Goal: Task Accomplishment & Management: Complete application form

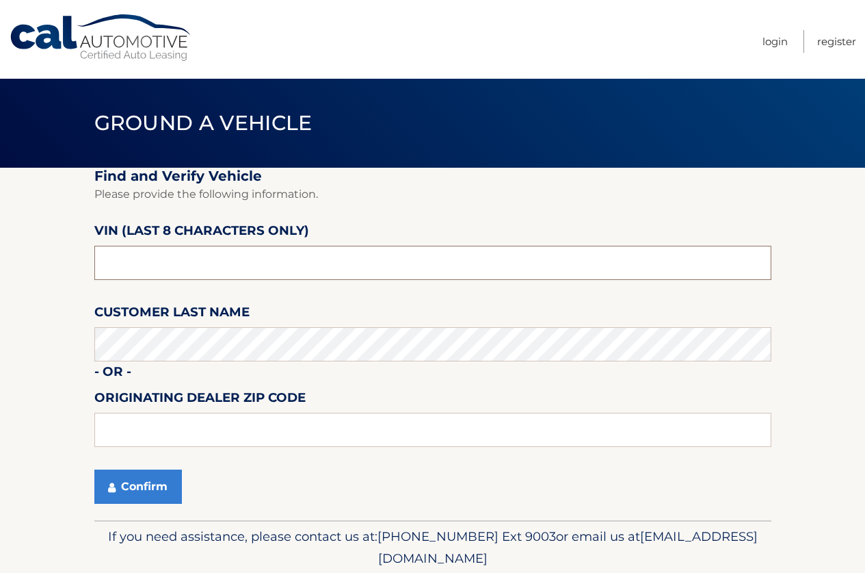
click at [252, 263] on input "text" at bounding box center [432, 263] width 677 height 34
drag, startPoint x: 252, startPoint y: 263, endPoint x: 0, endPoint y: 259, distance: 252.5
click at [0, 260] on section "Find and Verify Vehicle Please provide the following information. VIN (last 8 c…" at bounding box center [432, 344] width 865 height 352
type input "NT176537"
click at [227, 432] on input "text" at bounding box center [432, 430] width 677 height 34
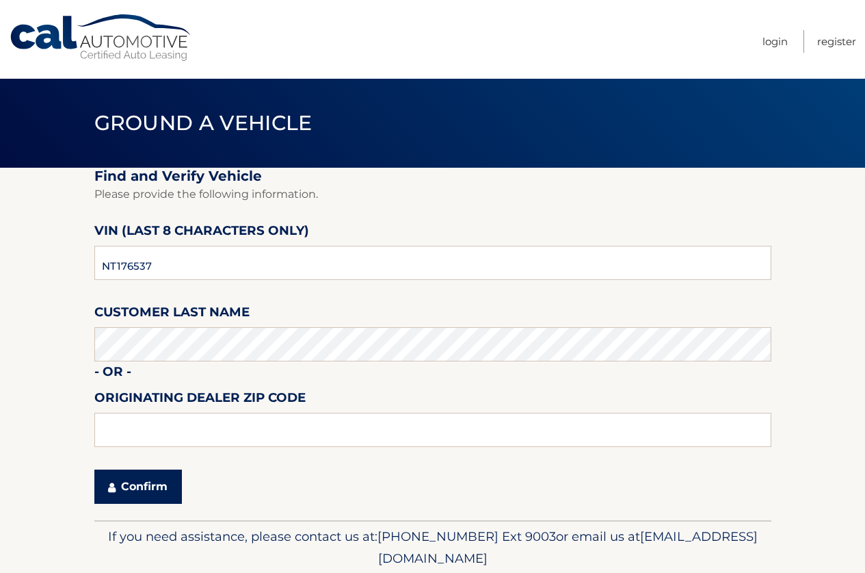
click at [126, 482] on button "Confirm" at bounding box center [138, 486] width 88 height 34
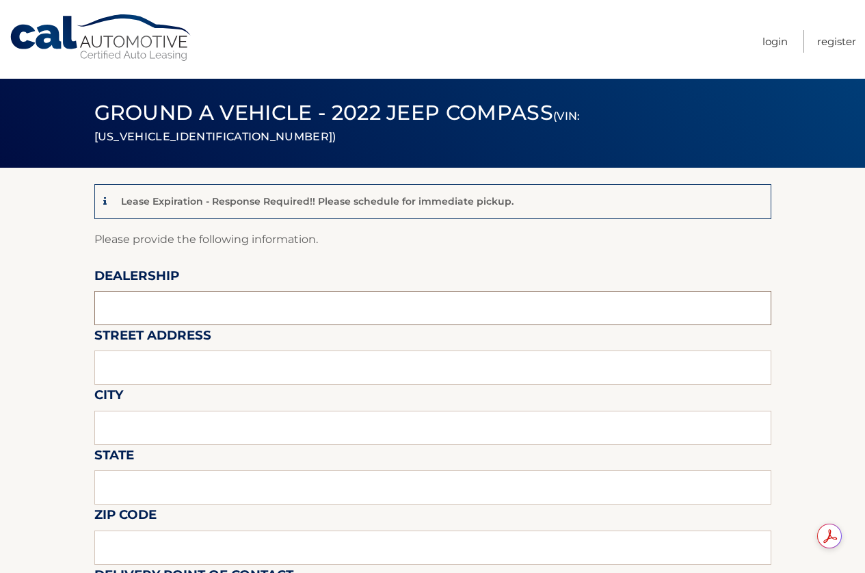
click at [200, 304] on input "text" at bounding box center [432, 308] width 677 height 34
type input "Reedman Toll"
type input "[STREET_ADDRESS]"
type input "LANGHORNE"
type input "PA"
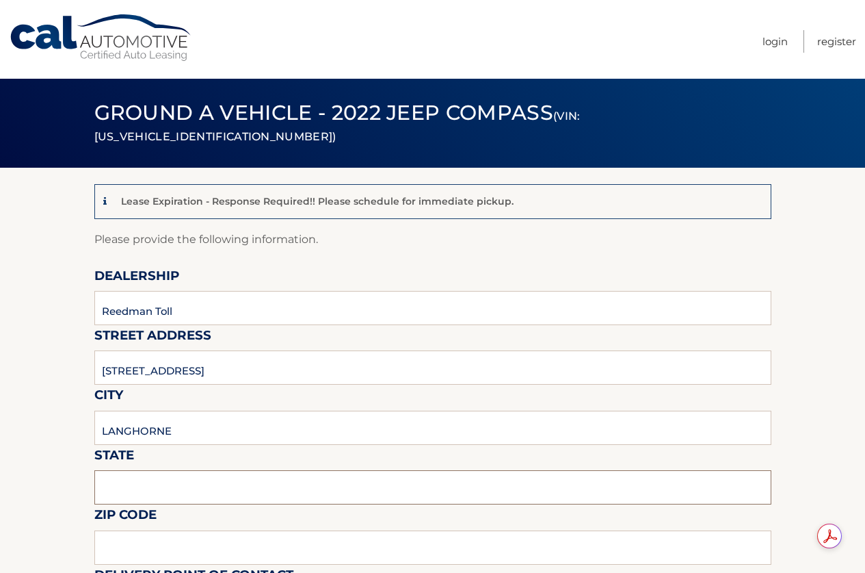
type input "19047"
type input "[PERSON_NAME]"
type input "2157574961"
type input "[EMAIL_ADDRESS][DOMAIN_NAME]"
click at [324, 310] on input "Reedman Toll" at bounding box center [432, 308] width 677 height 34
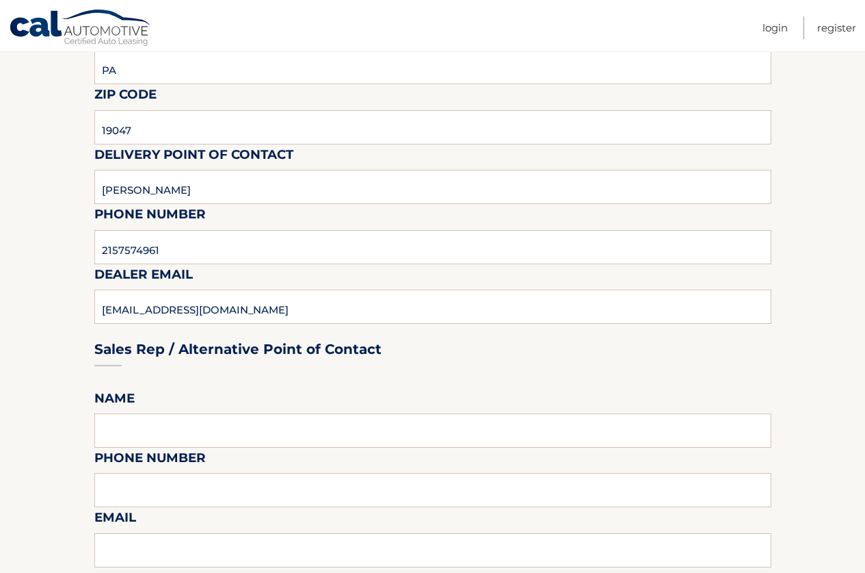
scroll to position [547, 0]
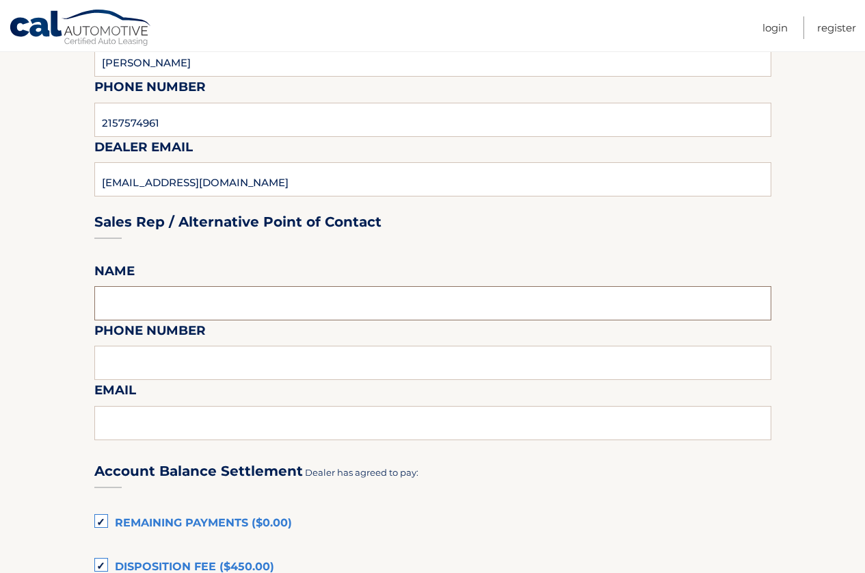
click at [181, 300] on input "text" at bounding box center [432, 303] width 677 height 34
type input "[PERSON_NAME]"
type input "2157574961"
type input "[EMAIL_ADDRESS][DOMAIN_NAME]"
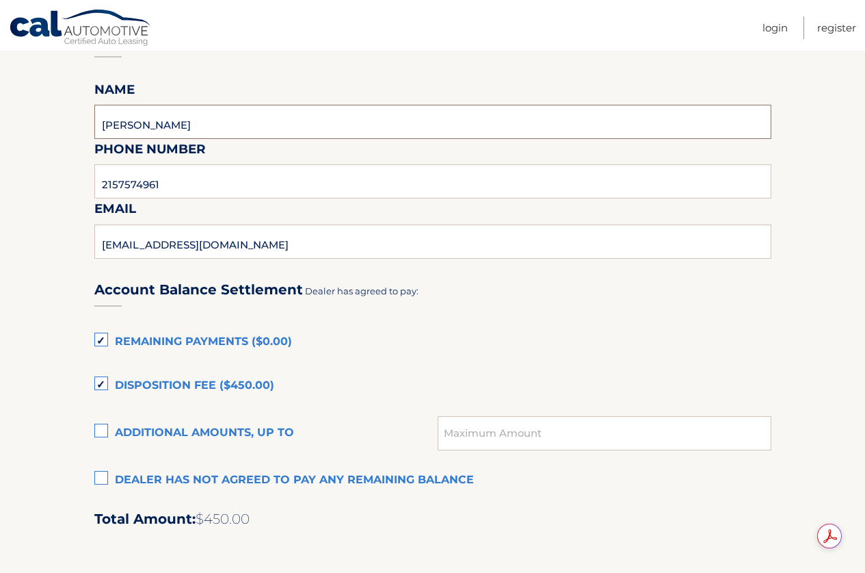
scroll to position [753, 0]
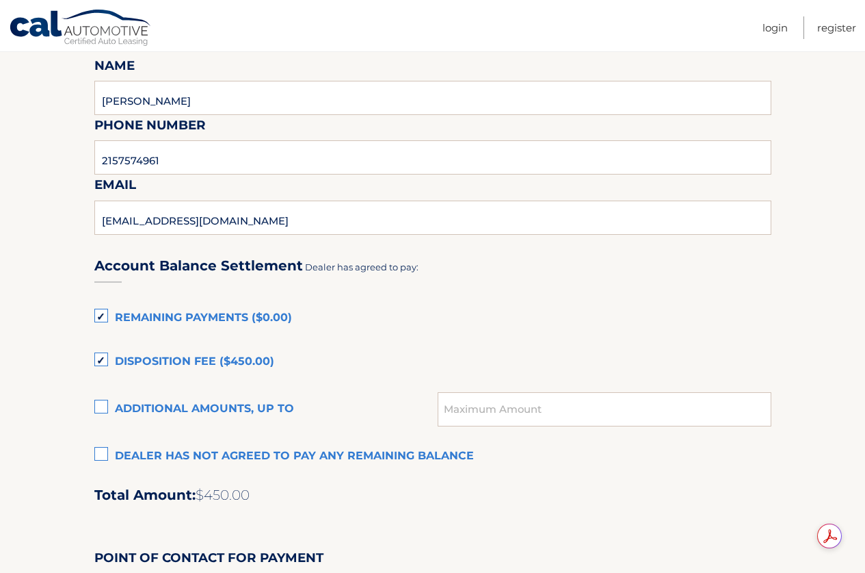
click at [103, 453] on label "Dealer has not agreed to pay any remaining balance" at bounding box center [432, 456] width 677 height 27
click at [0, 0] on input "Dealer has not agreed to pay any remaining balance" at bounding box center [0, 0] width 0 height 0
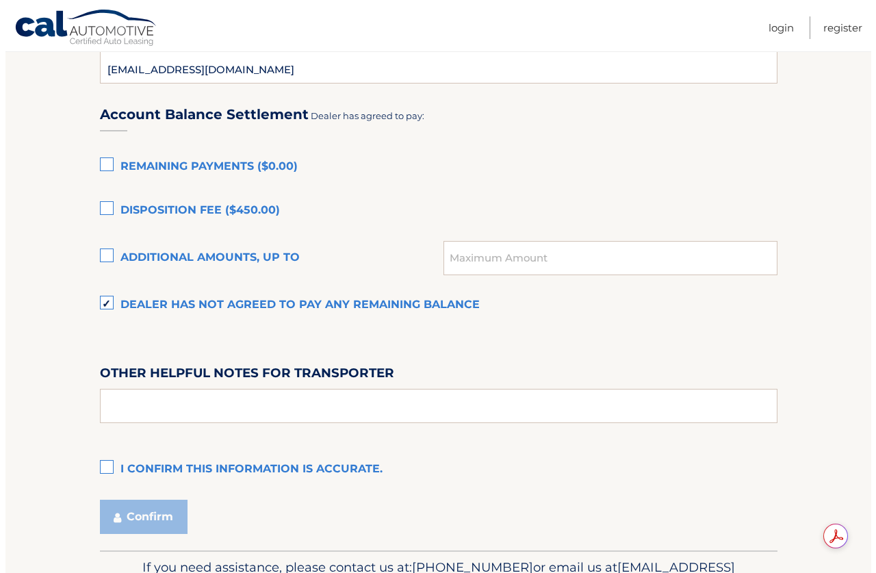
scroll to position [985, 0]
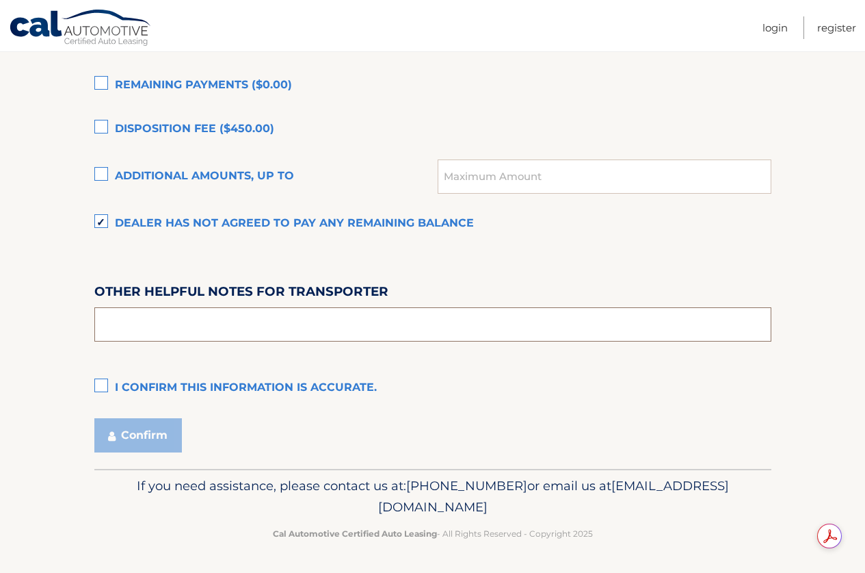
click at [194, 320] on input "text" at bounding box center [432, 324] width 677 height 34
type input "PICK UP FROM 9-4 M-F SAT 9-2, COME TO THE LEASE RETURN/APPRAISAL BUILDING BEHIN…"
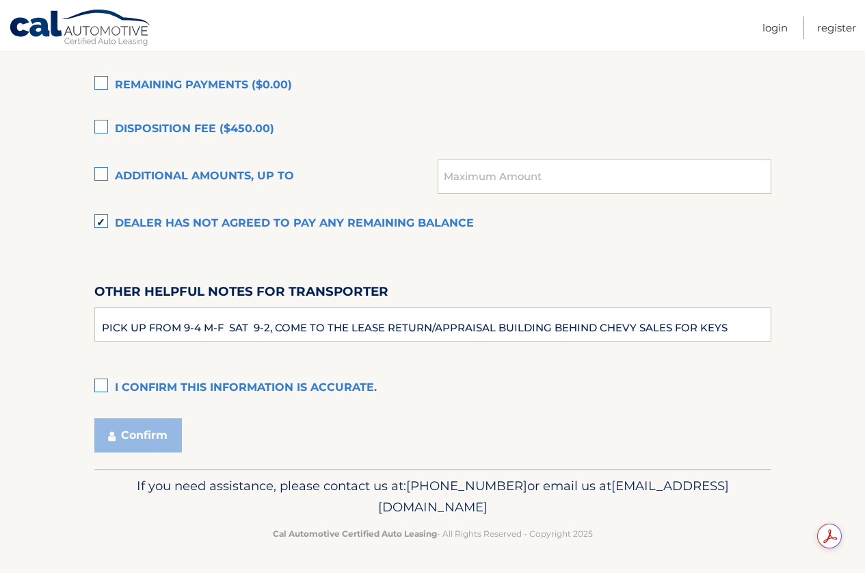
click at [103, 383] on label "I confirm this information is accurate." at bounding box center [432, 387] width 677 height 27
click at [0, 0] on input "I confirm this information is accurate." at bounding box center [0, 0] width 0 height 0
click at [142, 433] on button "Confirm" at bounding box center [138, 435] width 88 height 34
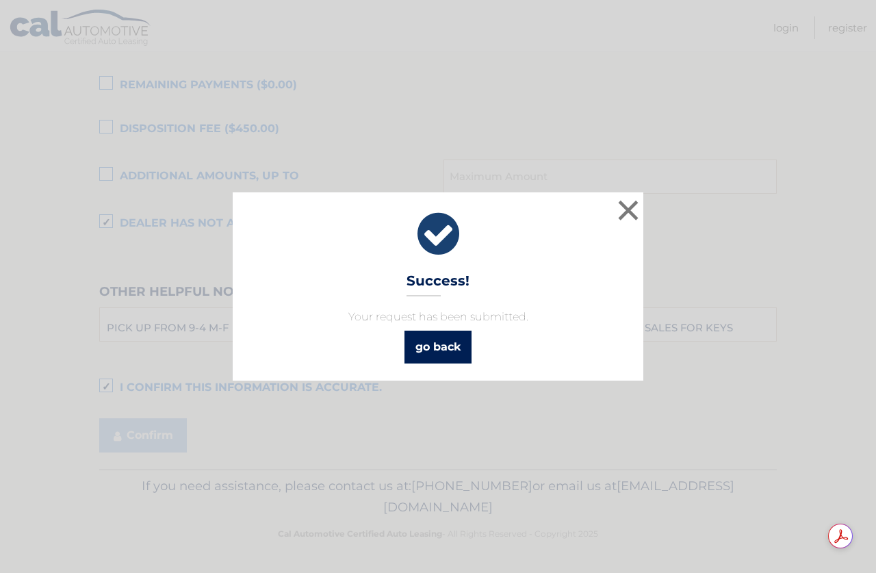
click at [424, 346] on link "go back" at bounding box center [437, 346] width 67 height 33
